Goal: Information Seeking & Learning: Find specific fact

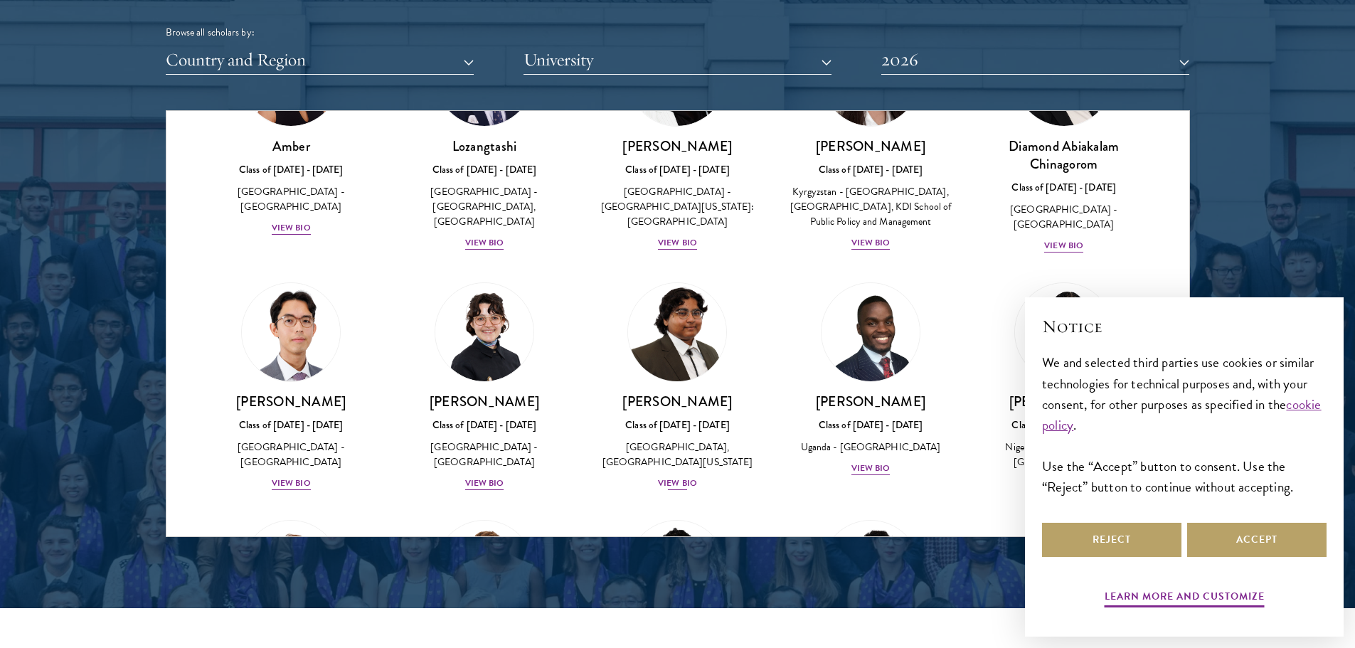
scroll to position [142, 0]
click at [1109, 536] on button "Reject" at bounding box center [1111, 540] width 139 height 34
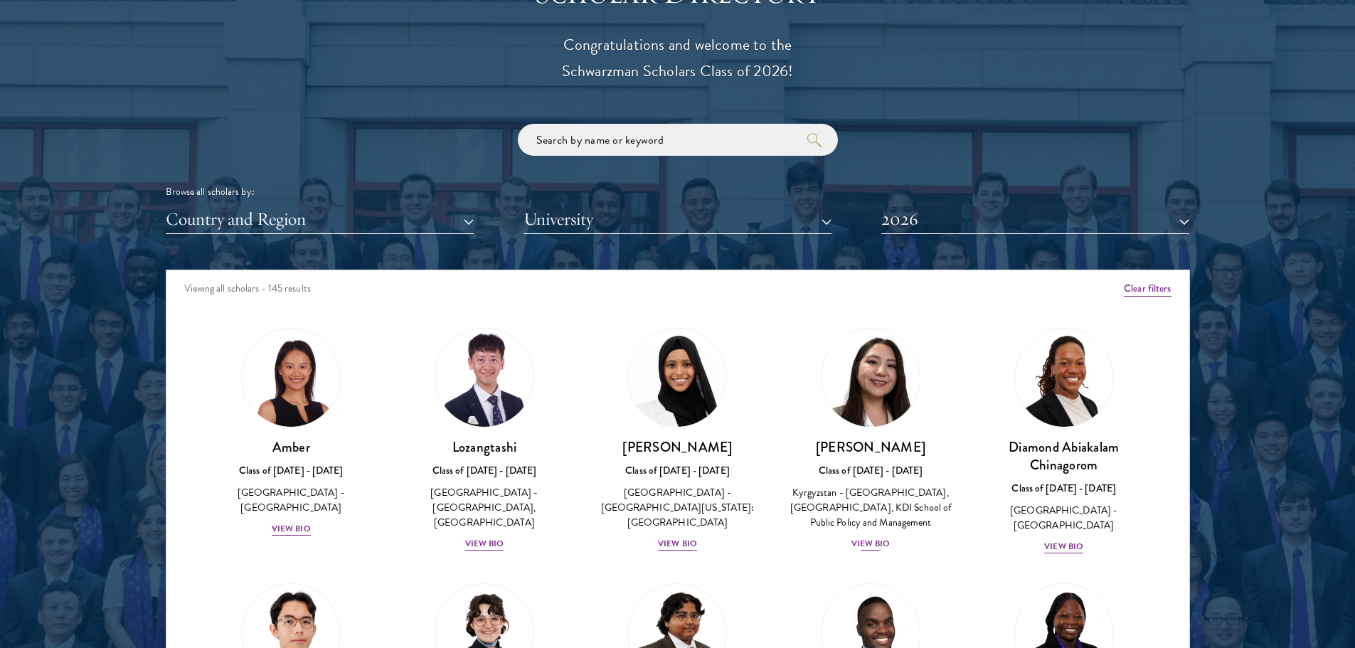
scroll to position [1636, 0]
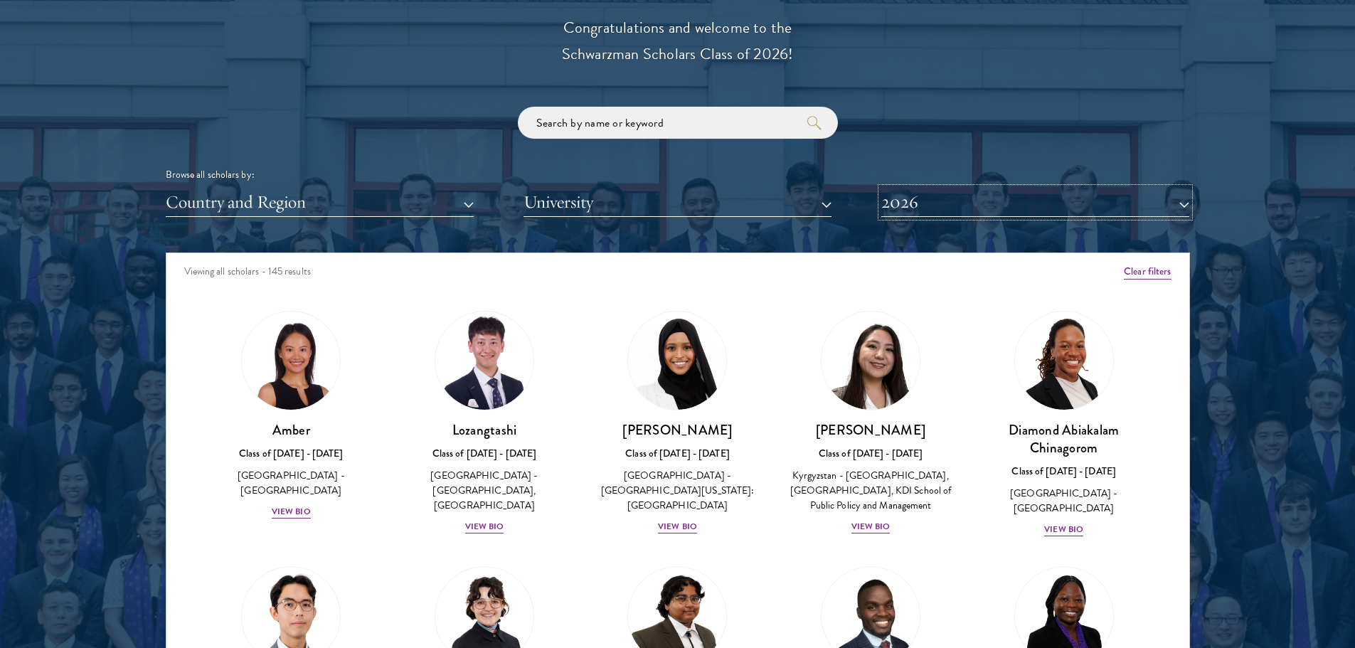
click at [959, 208] on button "2026" at bounding box center [1036, 202] width 308 height 29
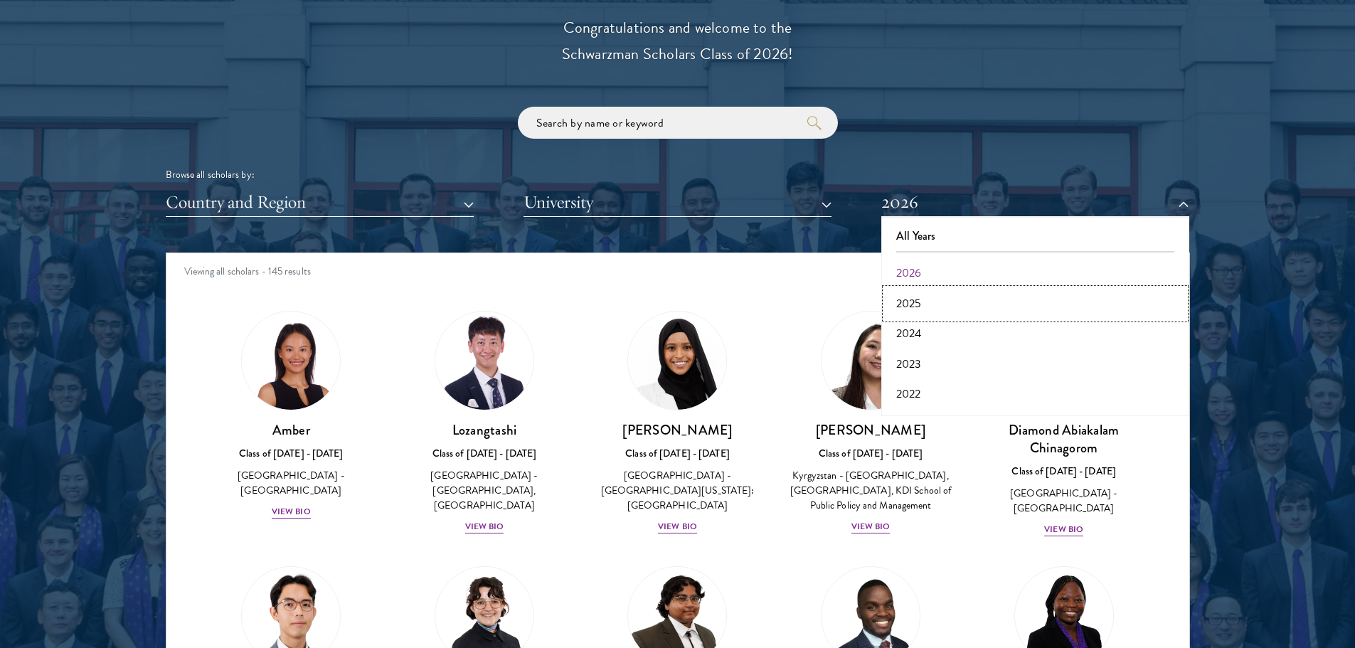
click at [940, 305] on button "2025" at bounding box center [1036, 304] width 300 height 30
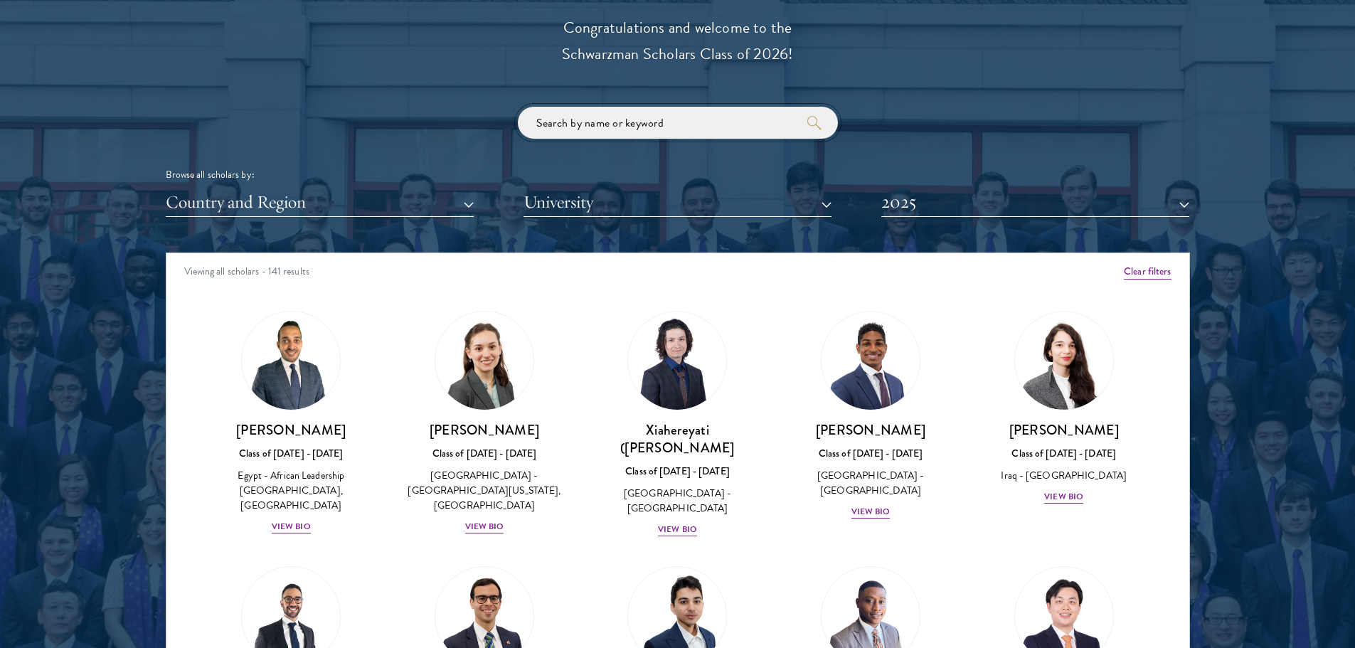
click at [572, 112] on input "search" at bounding box center [678, 123] width 320 height 32
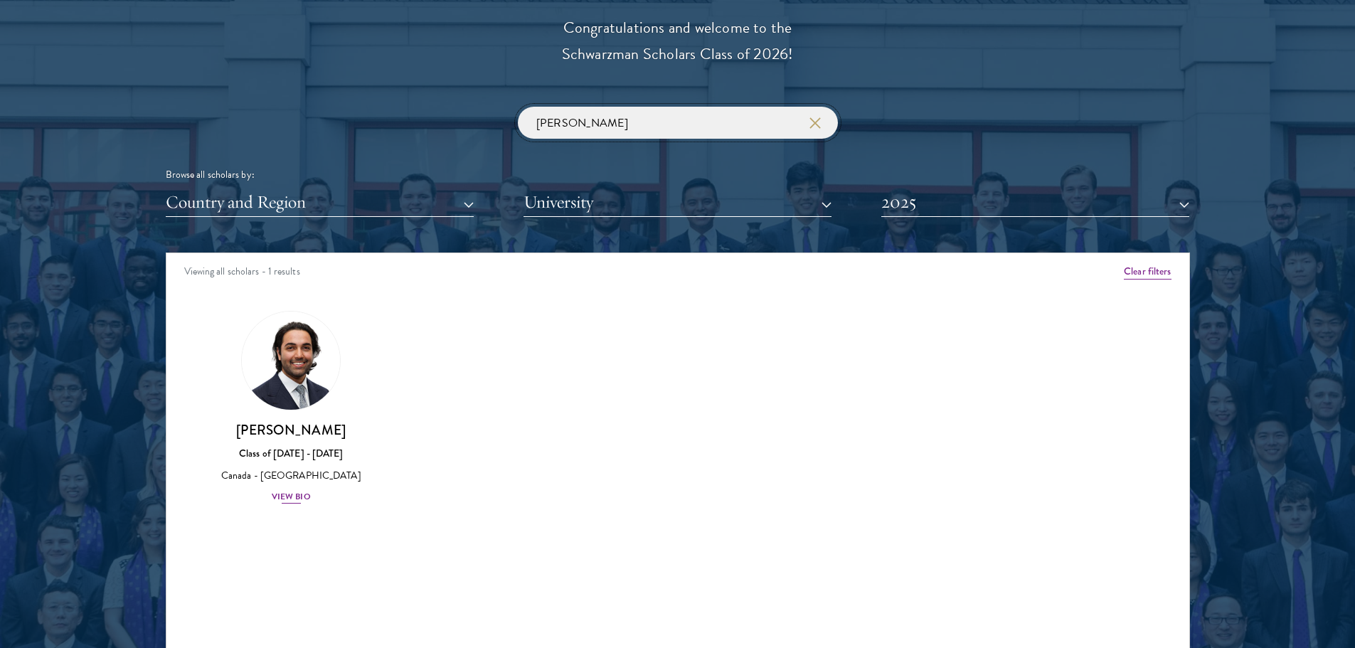
type input "[PERSON_NAME]"
click at [283, 494] on div "View Bio" at bounding box center [291, 497] width 39 height 14
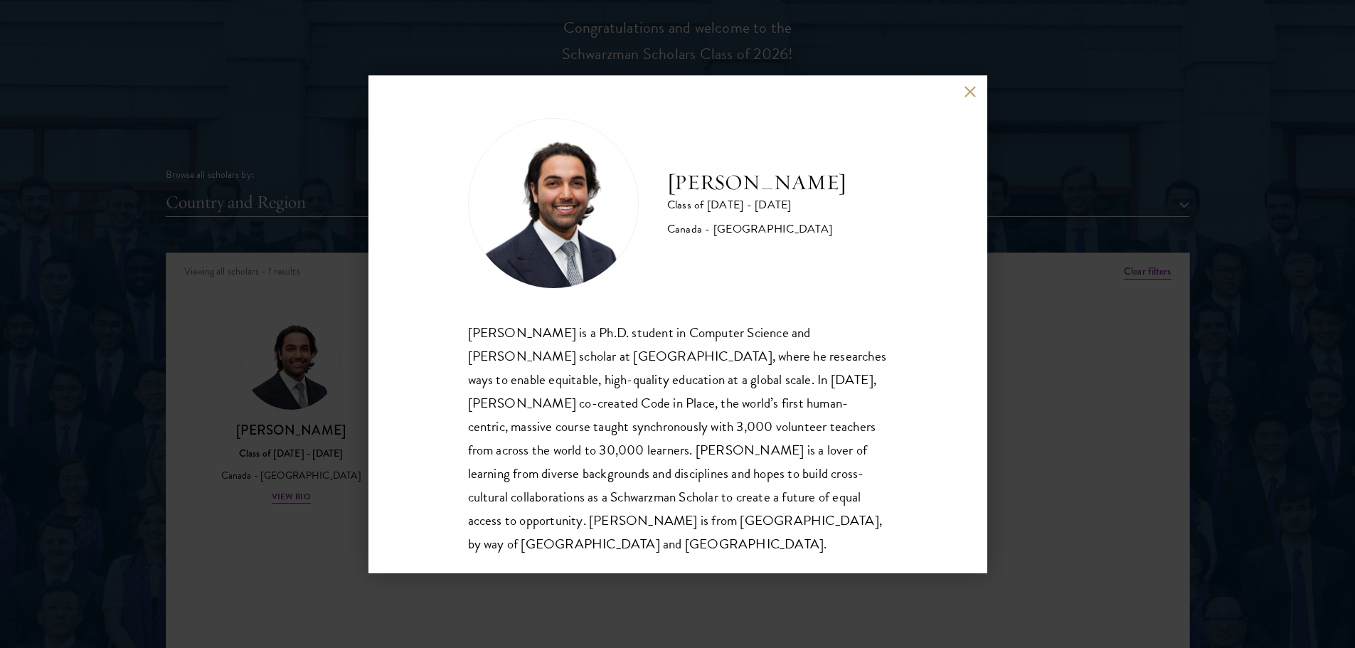
scroll to position [1, 0]
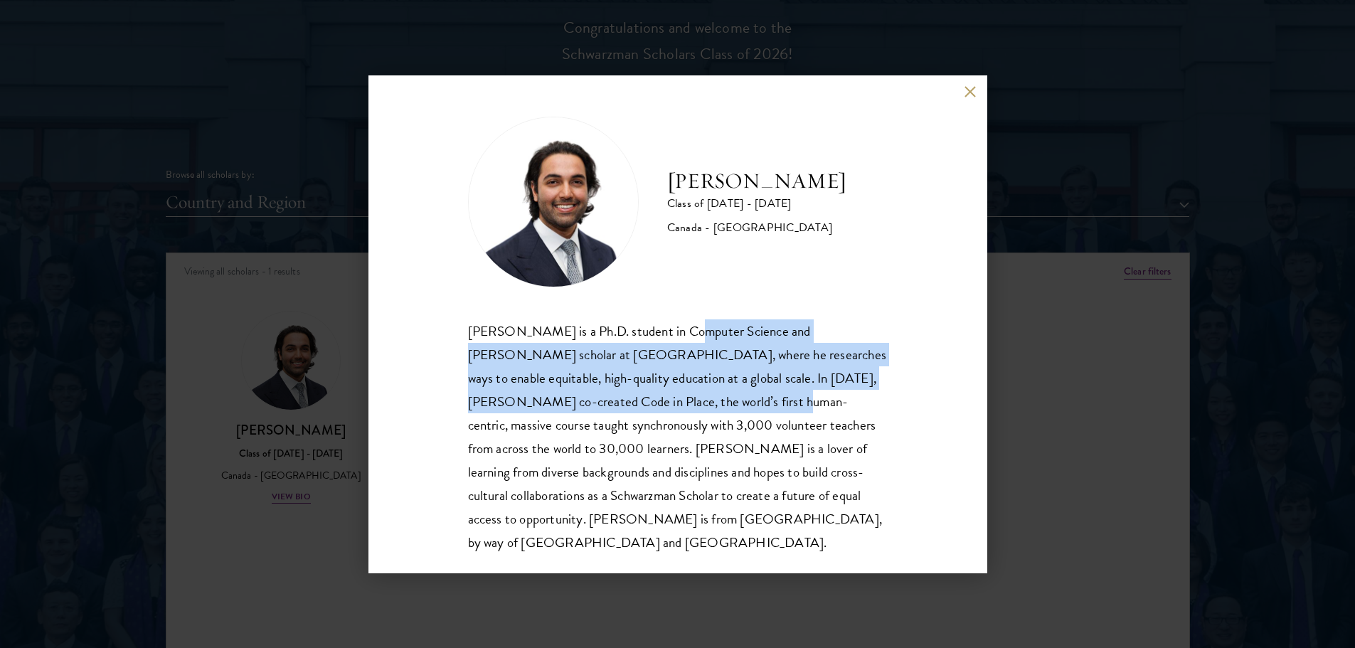
drag, startPoint x: 674, startPoint y: 335, endPoint x: 714, endPoint y: 401, distance: 77.0
click at [714, 401] on div "[PERSON_NAME] is a Ph.D. student in Computer Science and [PERSON_NAME] scholar …" at bounding box center [678, 436] width 420 height 235
click at [776, 382] on div "[PERSON_NAME] is a Ph.D. student in Computer Science and [PERSON_NAME] scholar …" at bounding box center [678, 436] width 420 height 235
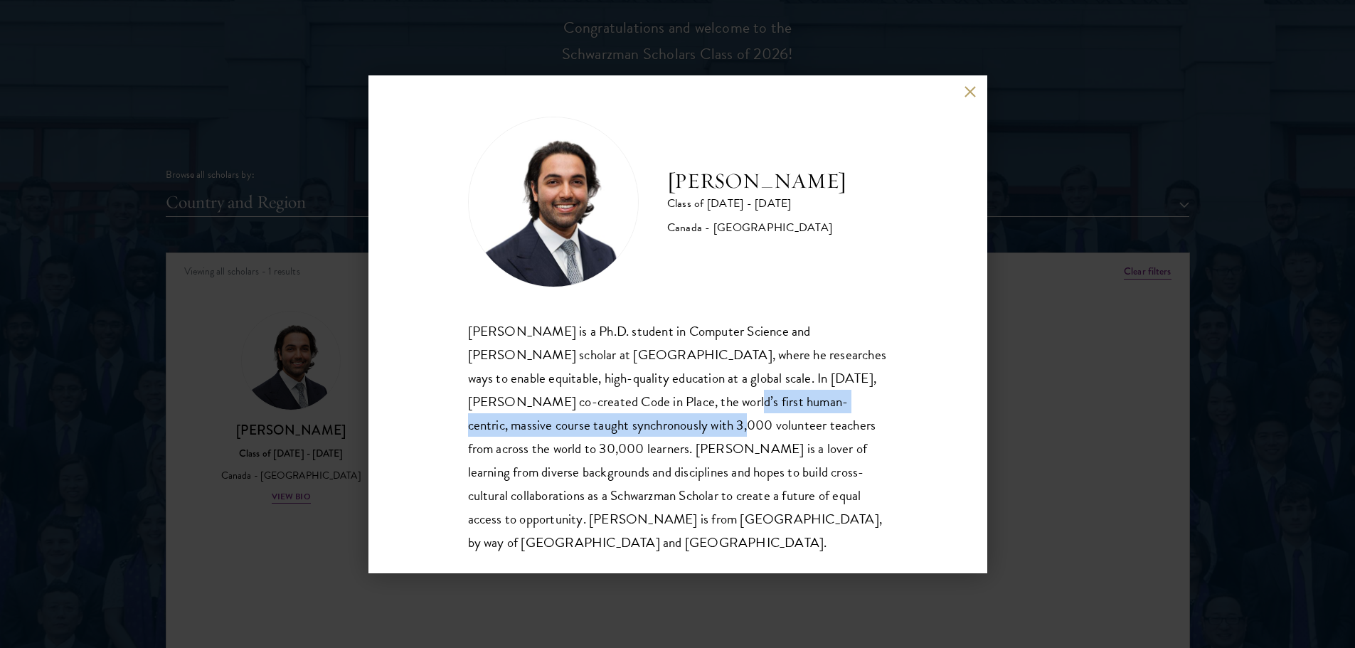
drag, startPoint x: 649, startPoint y: 401, endPoint x: 659, endPoint y: 421, distance: 22.3
click at [659, 421] on div "[PERSON_NAME] is a Ph.D. student in Computer Science and [PERSON_NAME] scholar …" at bounding box center [678, 436] width 420 height 235
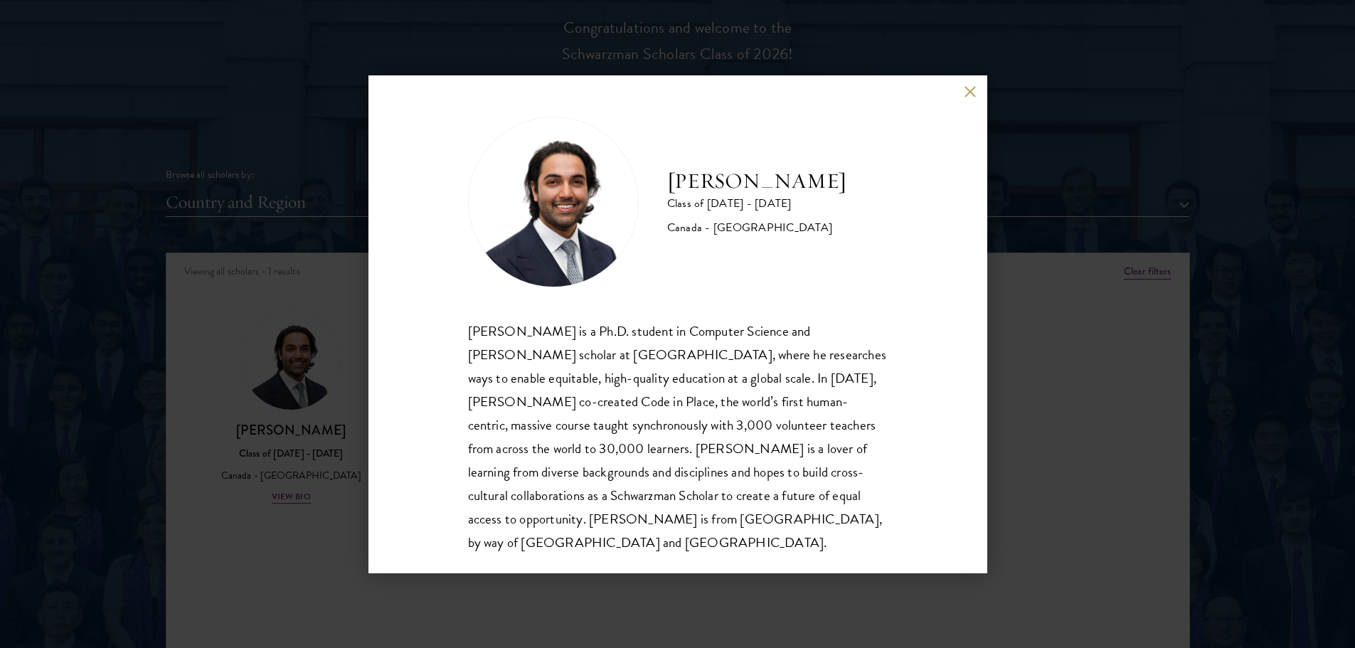
click at [686, 423] on div "[PERSON_NAME] is a Ph.D. student in Computer Science and [PERSON_NAME] scholar …" at bounding box center [678, 436] width 420 height 235
